Goal: Entertainment & Leisure: Browse casually

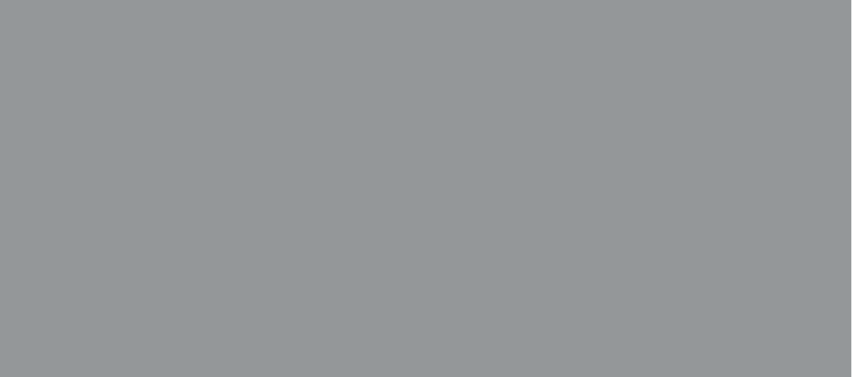
scroll to position [325, 12]
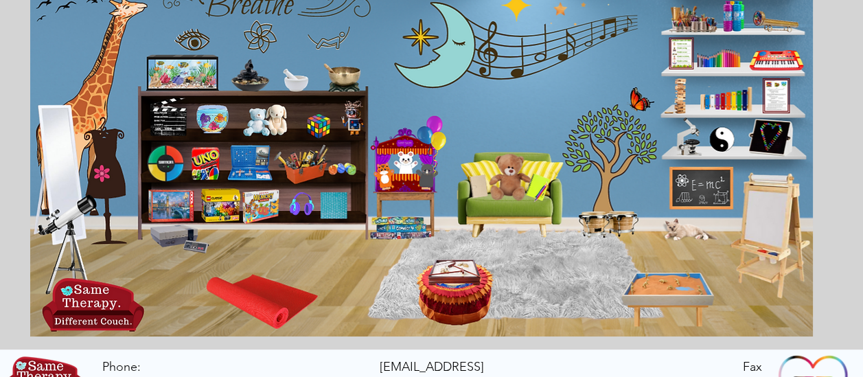
scroll to position [224, 0]
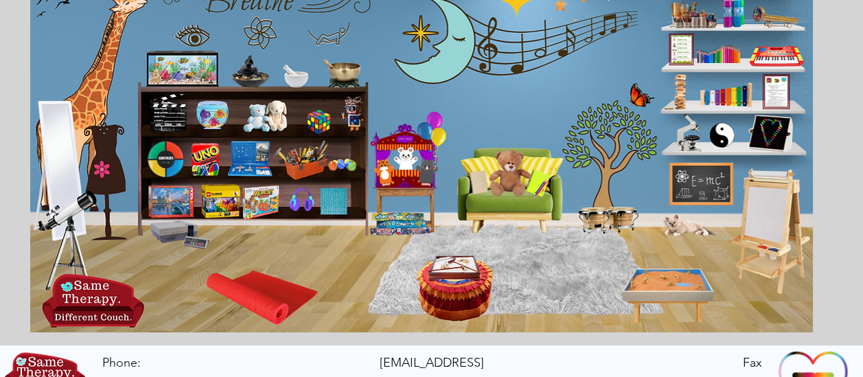
click at [674, 285] on icon "An image of a sand tray that when clicked brings you to an online version of a …" at bounding box center [666, 295] width 91 height 49
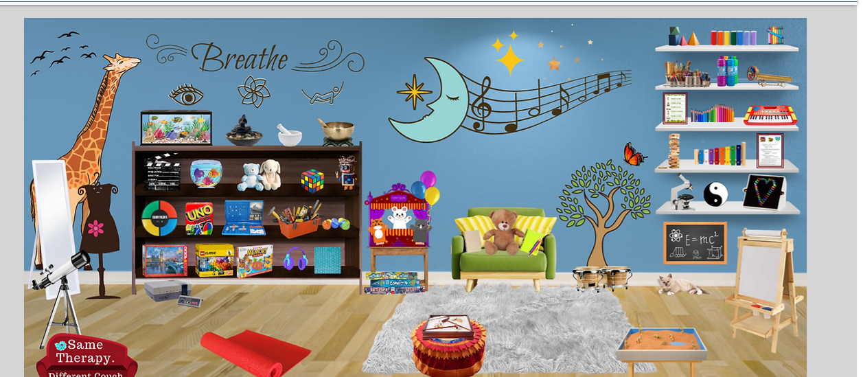
scroll to position [166, 6]
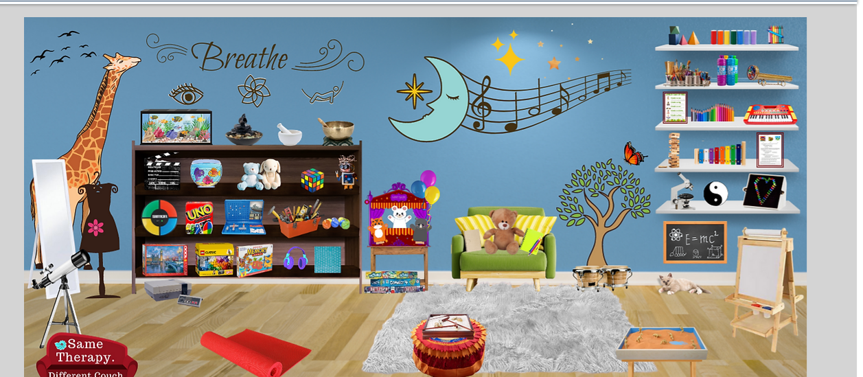
click at [172, 294] on icon "An image of an old school Nintendo console that when clicked brings you to an o…" at bounding box center [172, 293] width 59 height 24
click at [508, 228] on icon "main content" at bounding box center [499, 230] width 38 height 38
click at [240, 215] on icon "An image of the game Battleship, that when clicked brings you to an online vers…" at bounding box center [241, 215] width 43 height 33
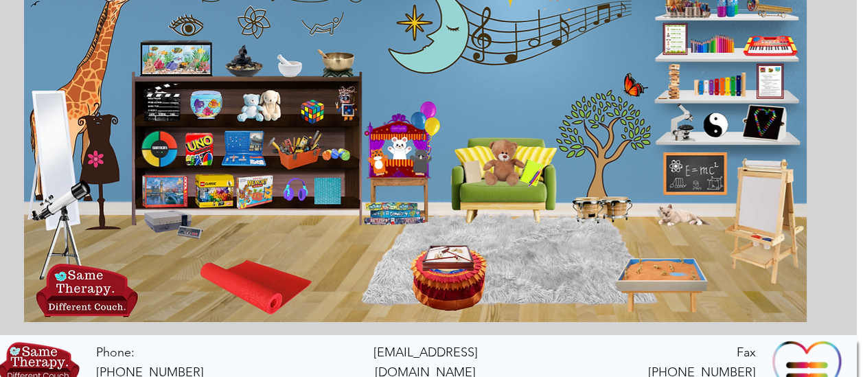
scroll to position [224, 6]
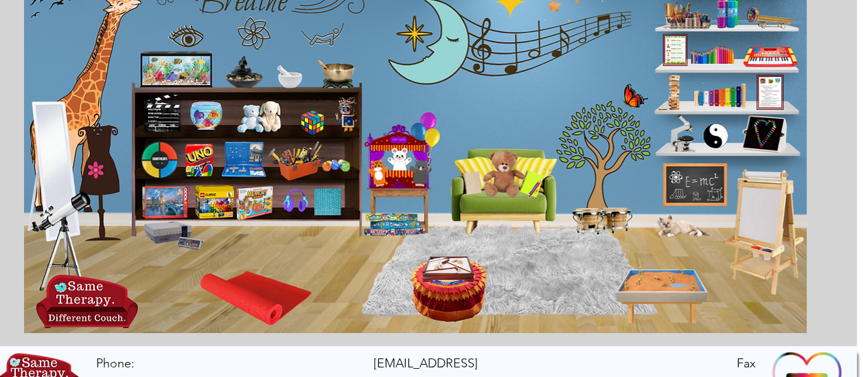
click at [599, 222] on icon "An image of bongos that when clicked brings you to a drumming game." at bounding box center [599, 219] width 65 height 29
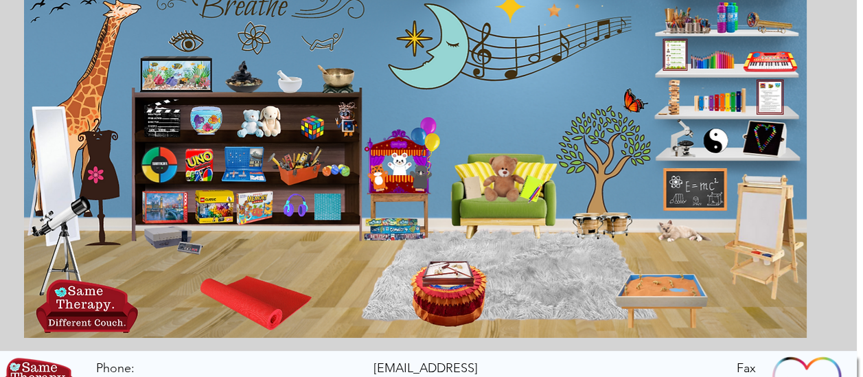
scroll to position [224, 6]
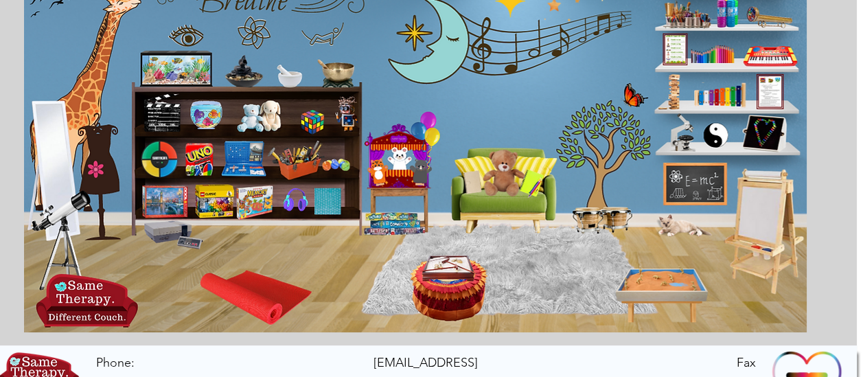
click at [442, 256] on icon "main content" at bounding box center [447, 266] width 44 height 24
